Goal: Task Accomplishment & Management: Manage account settings

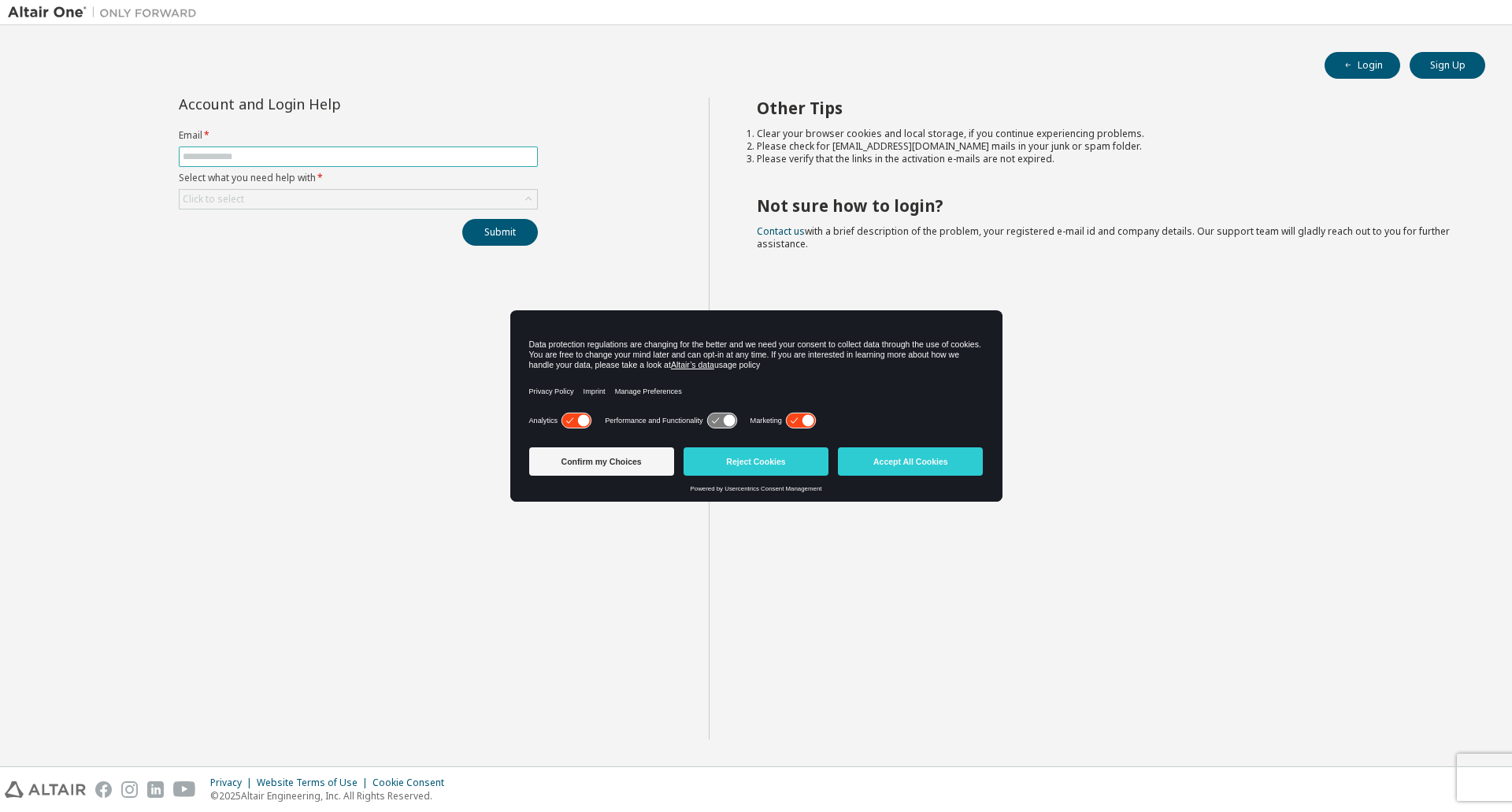
click at [334, 149] on span at bounding box center [358, 157] width 359 height 20
click at [334, 154] on input "text" at bounding box center [358, 156] width 351 height 13
type input "**********"
click at [318, 205] on div "Click to select" at bounding box center [359, 199] width 358 height 19
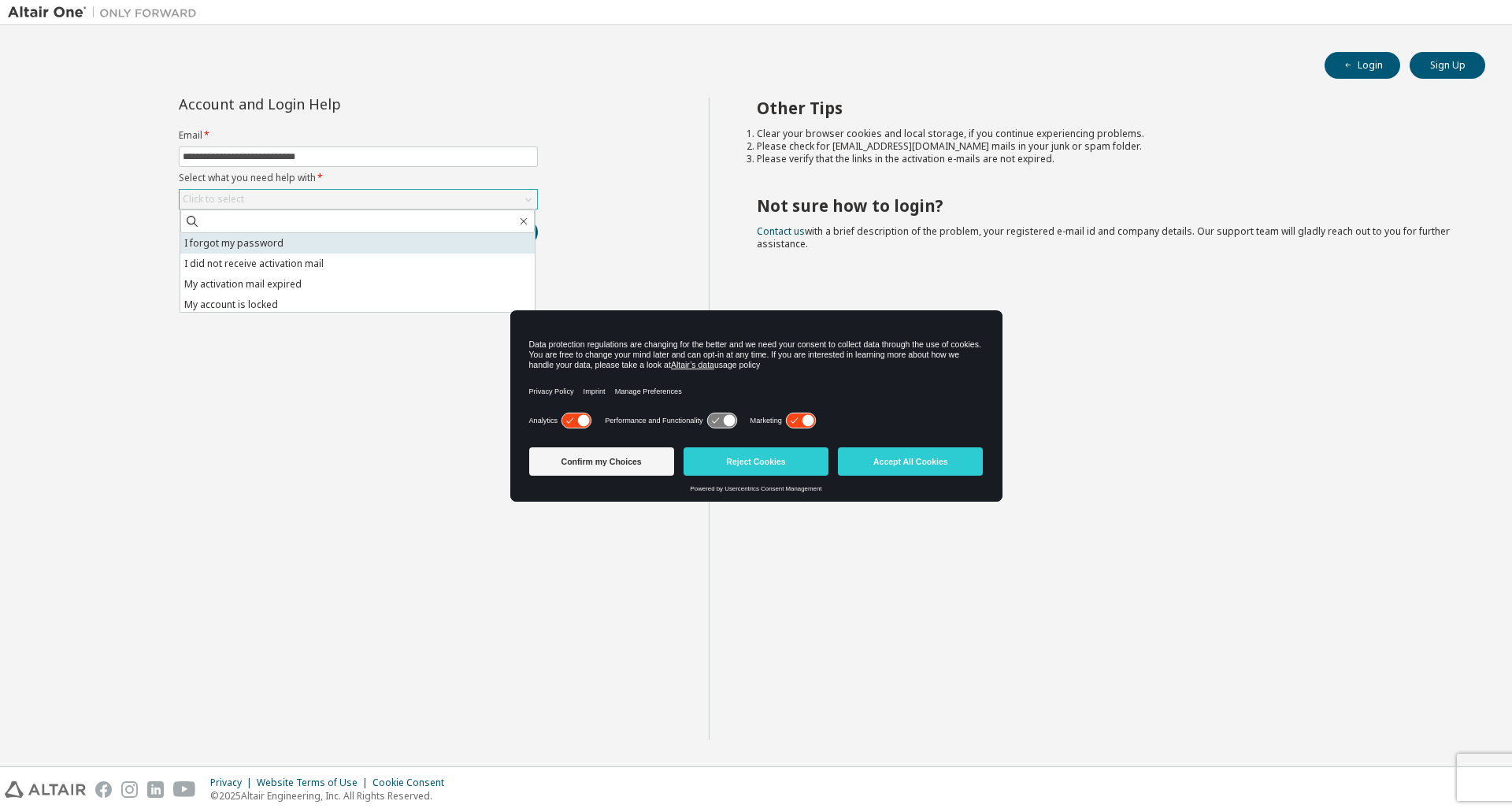
click at [269, 246] on li "I forgot my password" at bounding box center [358, 243] width 355 height 20
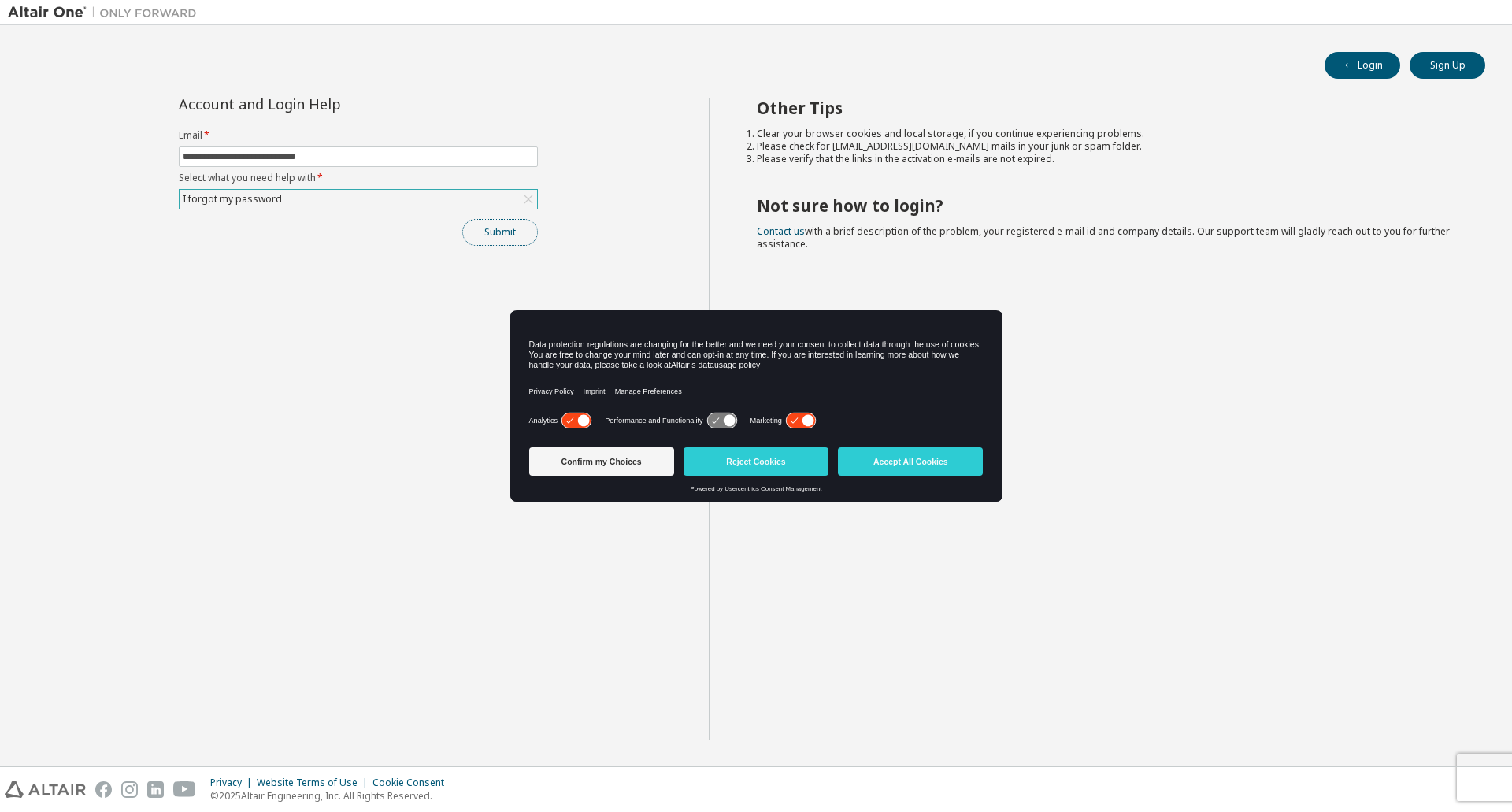
click at [516, 230] on button "Submit" at bounding box center [501, 232] width 76 height 27
click at [928, 459] on button "Accept All Cookies" at bounding box center [911, 462] width 145 height 29
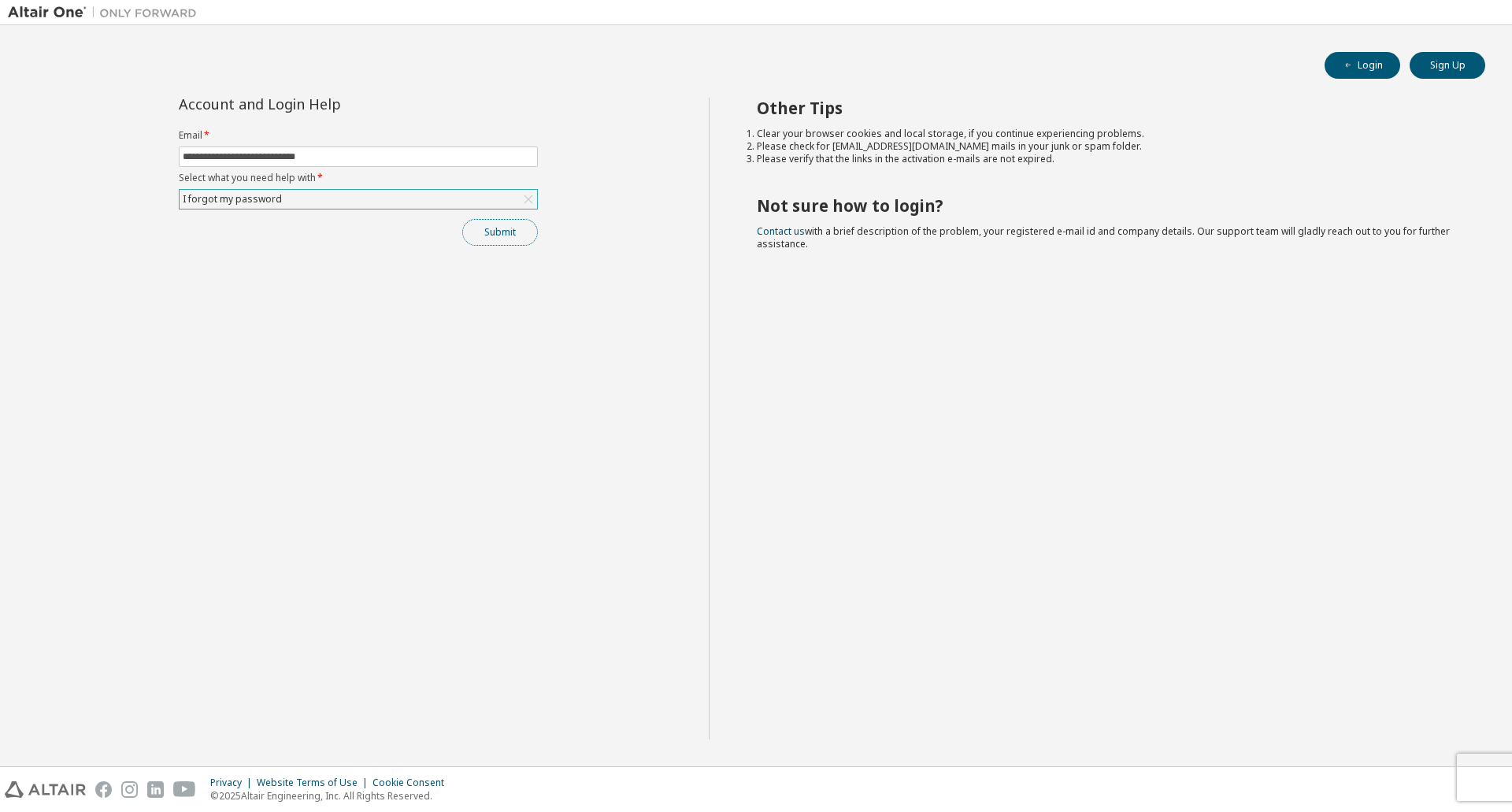
click at [510, 230] on button "Submit" at bounding box center [501, 232] width 76 height 27
click at [444, 161] on input "text" at bounding box center [358, 156] width 351 height 13
type input "**********"
click at [420, 193] on div "Click to select" at bounding box center [359, 199] width 358 height 19
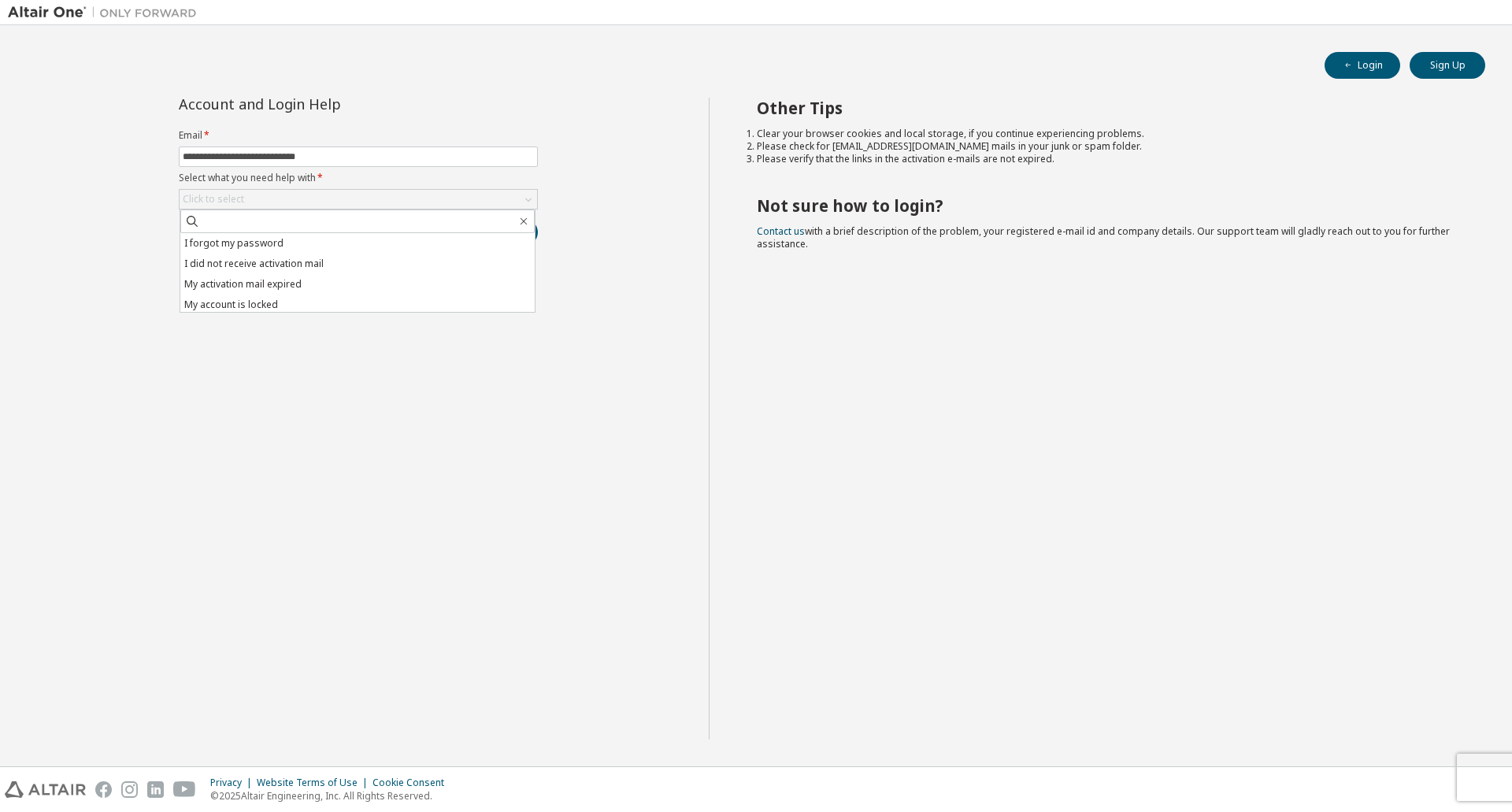
click at [792, 436] on div "Other Tips Clear your browser cookies and local storage, if you continue experi…" at bounding box center [1107, 419] width 796 height 641
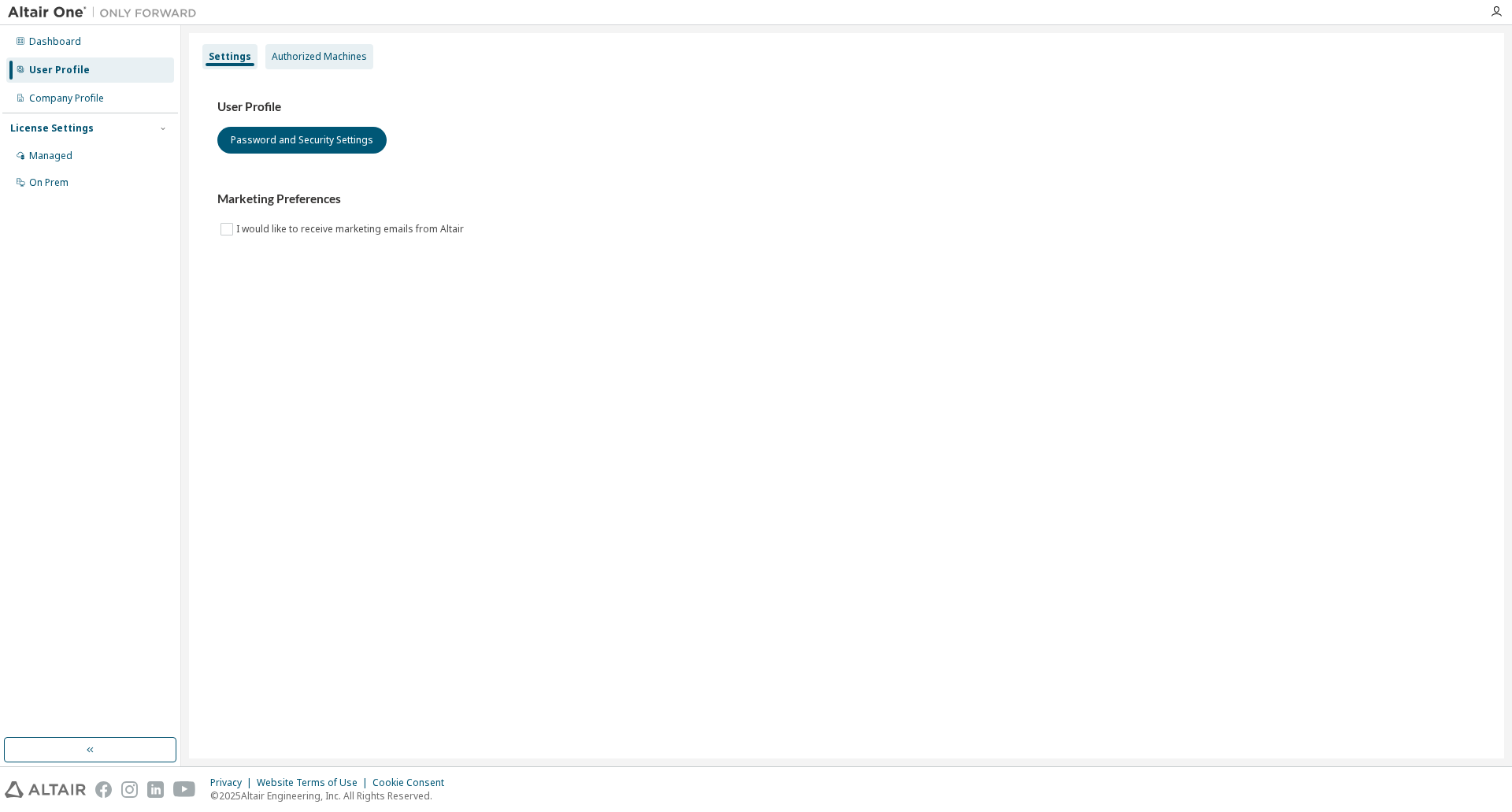
click at [307, 63] on div "Authorized Machines" at bounding box center [319, 57] width 108 height 25
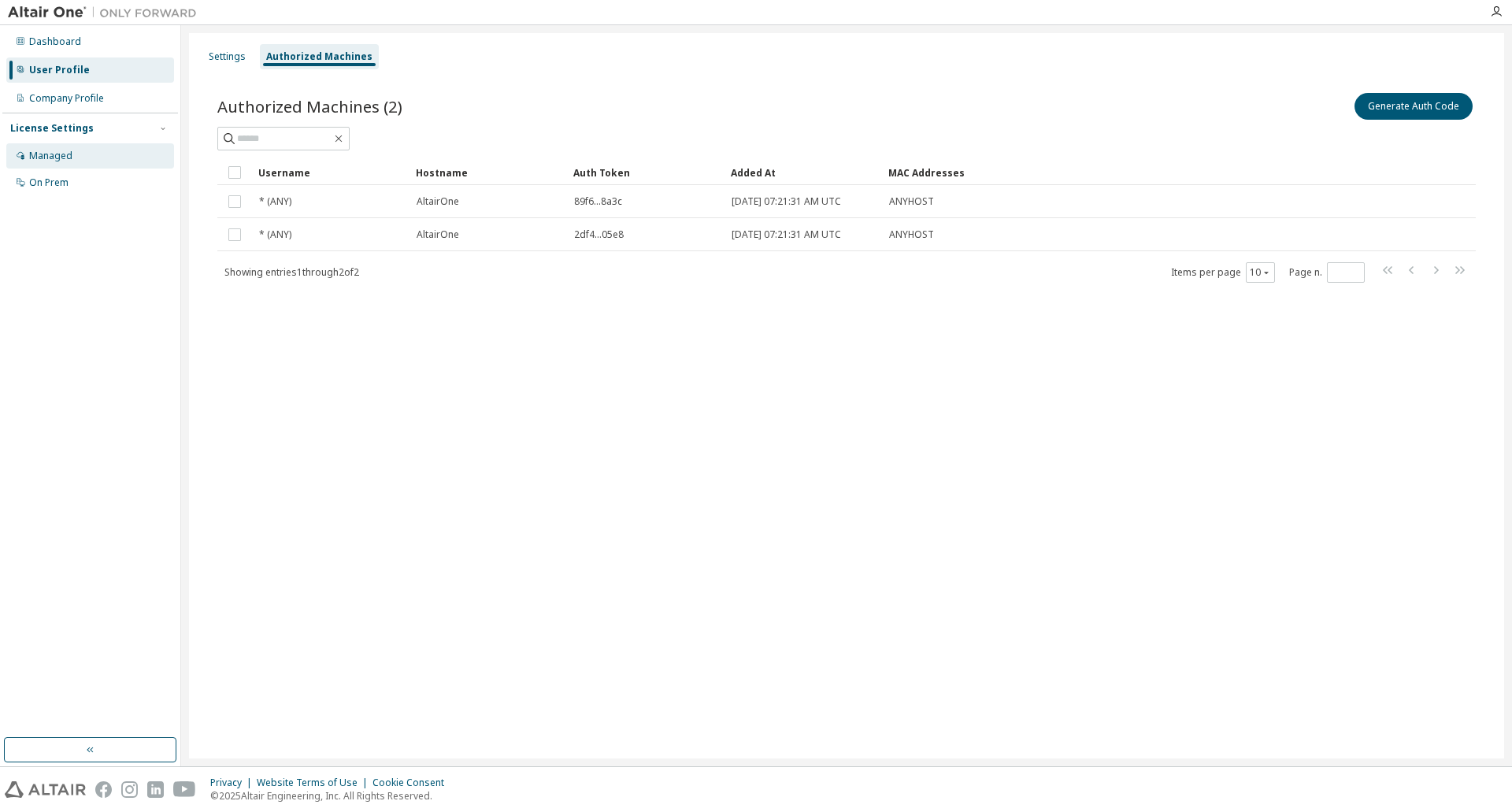
click at [82, 160] on div "Managed" at bounding box center [89, 156] width 168 height 25
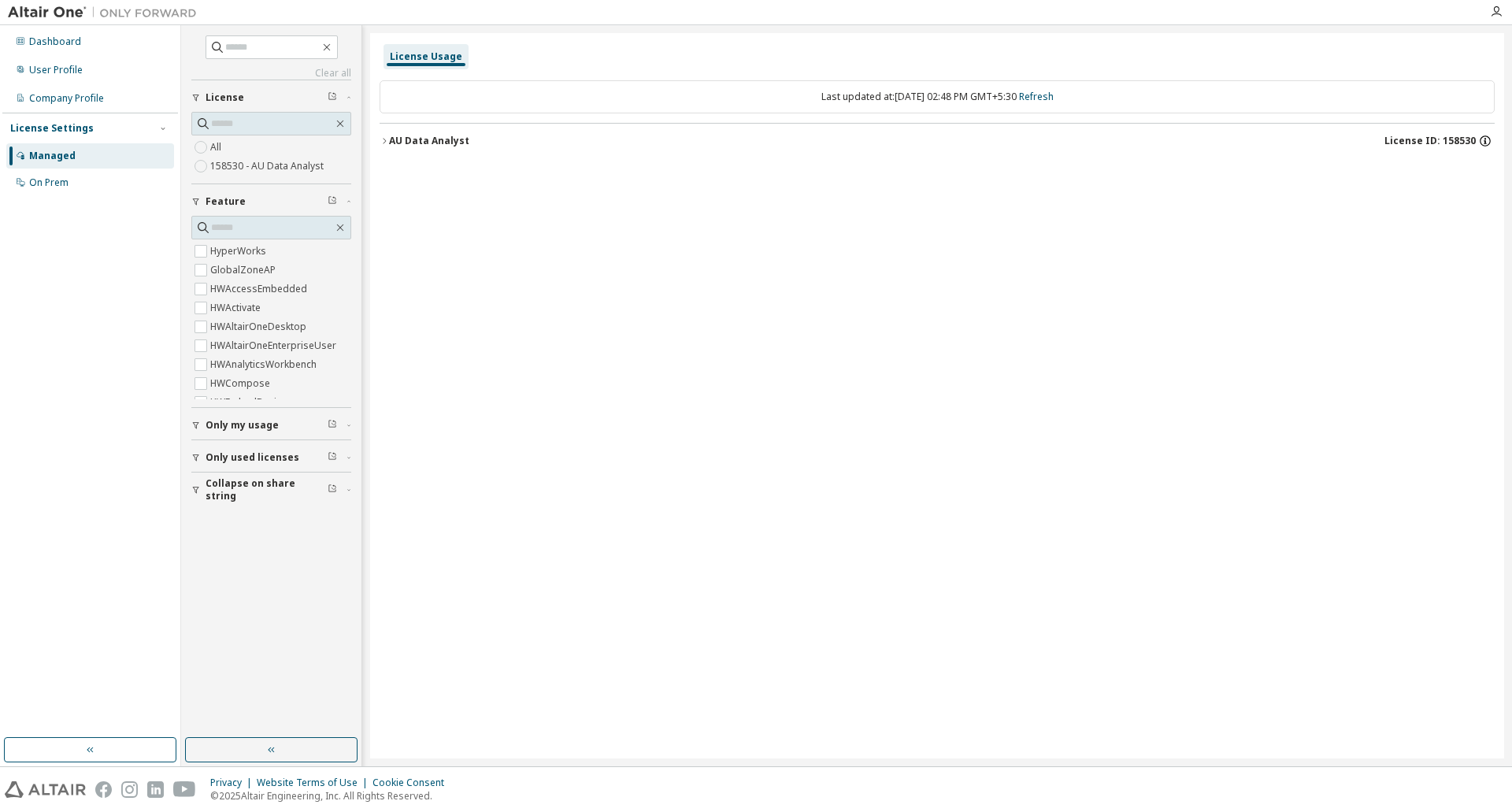
click at [1486, 141] on icon "button" at bounding box center [1485, 141] width 14 height 14
click at [828, 376] on div "License Usage Last updated at: Wed 2025-10-08 02:48 PM GMT+5:30 Refresh AU Data…" at bounding box center [936, 395] width 1134 height 725
click at [198, 425] on icon "button" at bounding box center [196, 425] width 9 height 9
click at [41, 47] on div "Dashboard" at bounding box center [56, 41] width 52 height 13
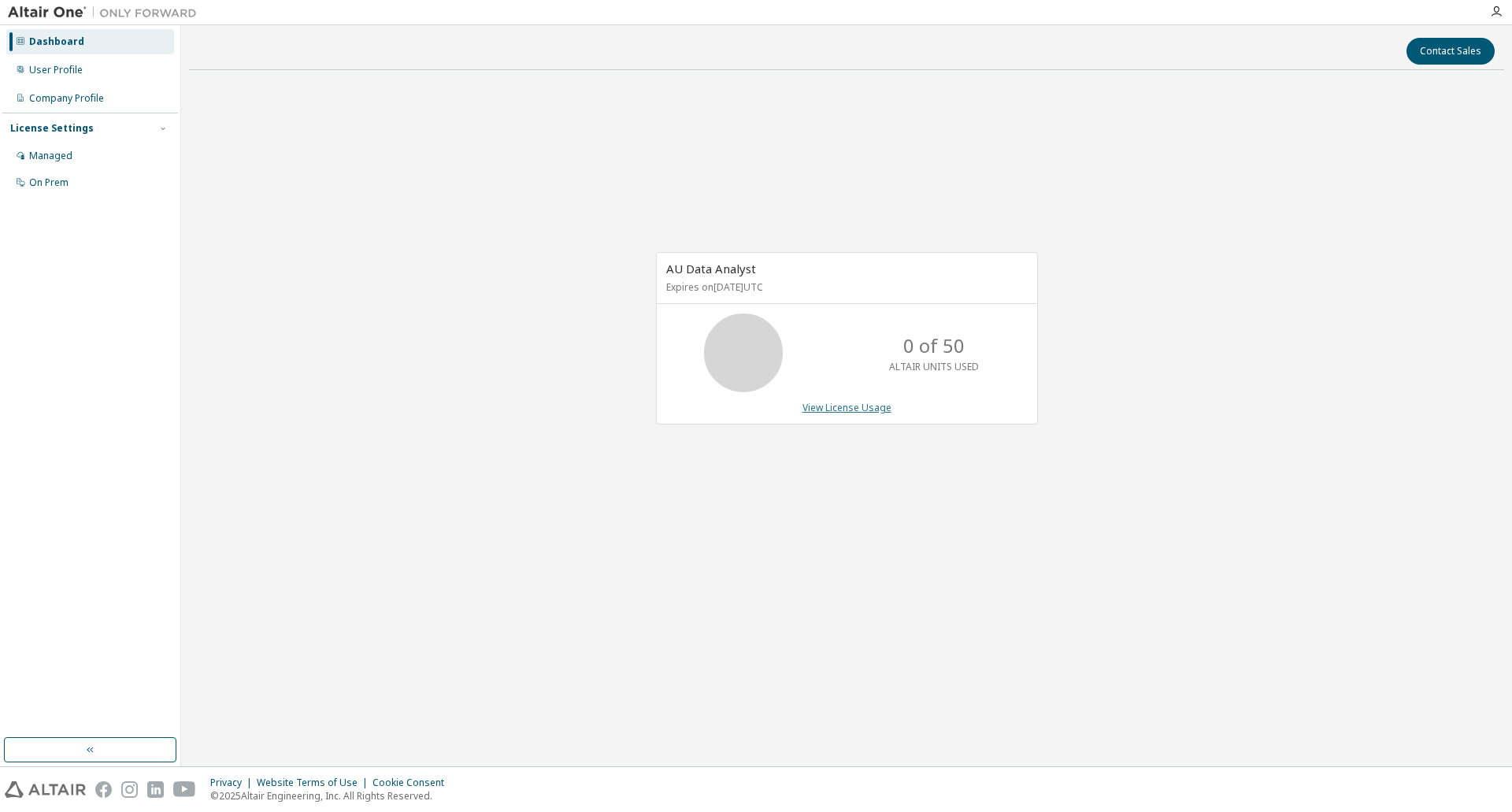
click at [870, 407] on link "View License Usage" at bounding box center [847, 408] width 89 height 14
